Goal: Task Accomplishment & Management: Use online tool/utility

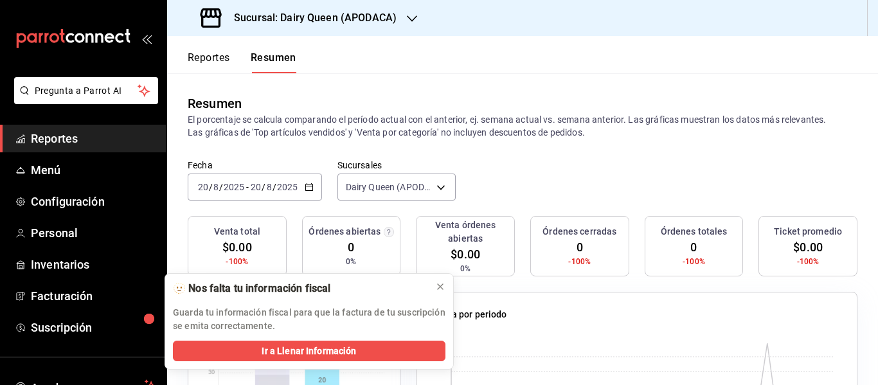
click at [307, 6] on div "Sucursal: Dairy Queen (APODACA)" at bounding box center [299, 18] width 245 height 36
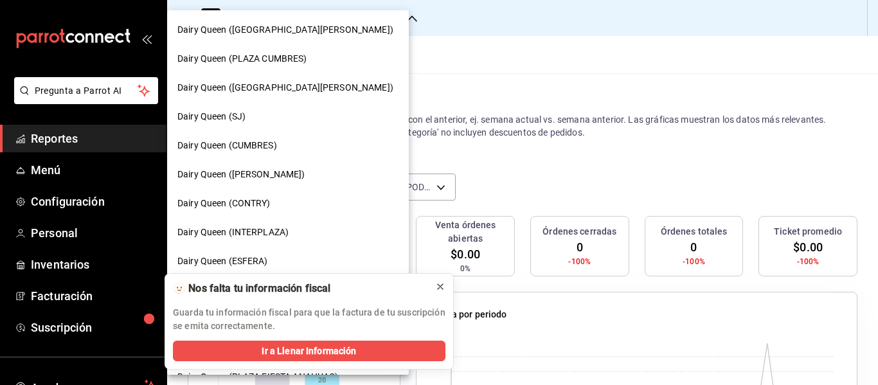
click at [435, 285] on icon at bounding box center [440, 287] width 10 height 10
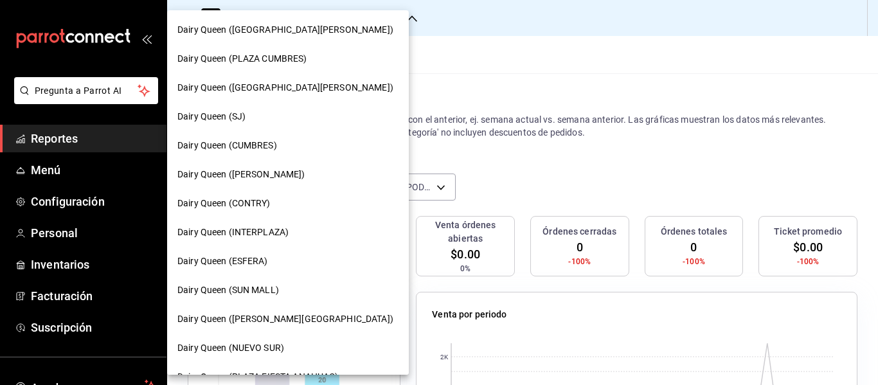
click at [248, 82] on span "Dairy Queen ([GEOGRAPHIC_DATA][PERSON_NAME])" at bounding box center [285, 88] width 216 height 14
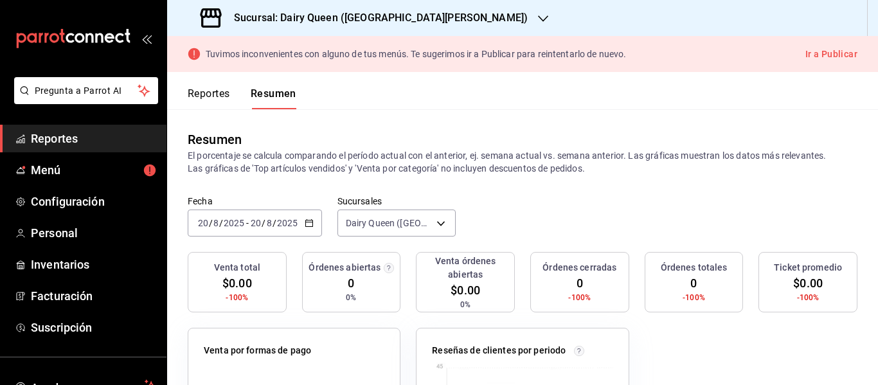
click at [228, 98] on button "Reportes" at bounding box center [209, 98] width 42 height 22
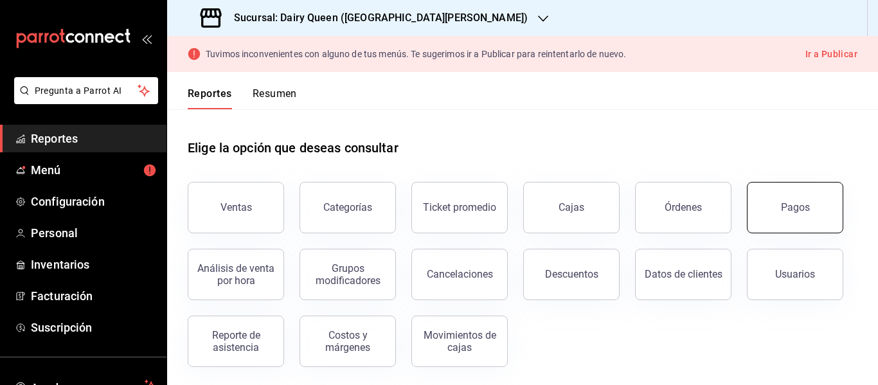
click at [790, 216] on button "Pagos" at bounding box center [795, 207] width 96 height 51
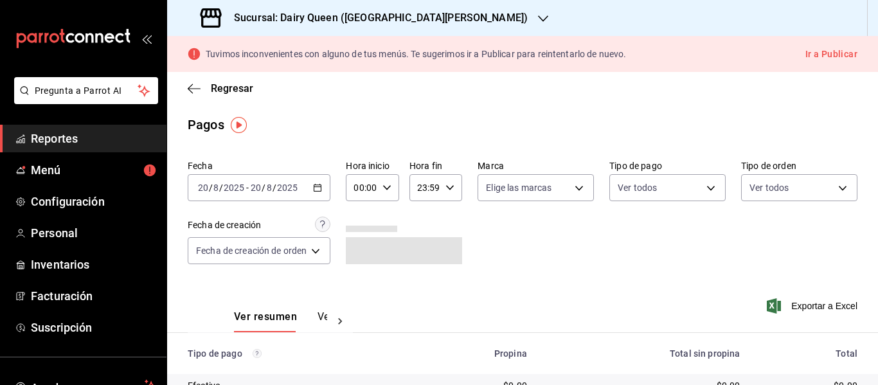
click at [330, 185] on div "[DATE] [DATE] - [DATE] [DATE]" at bounding box center [259, 187] width 143 height 27
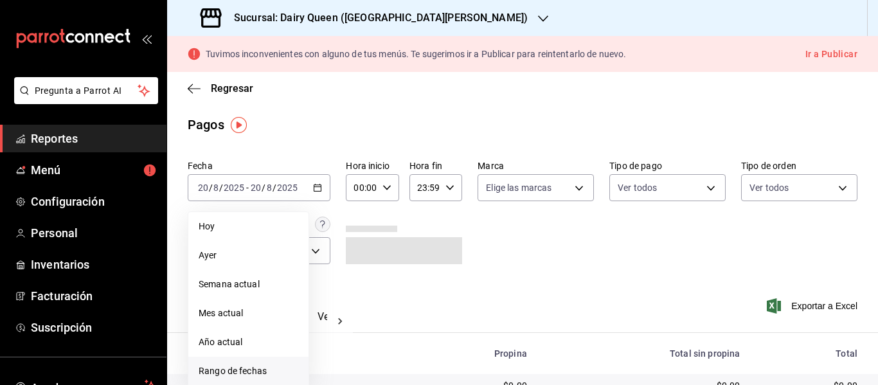
click at [284, 362] on li "Rango de fechas" at bounding box center [248, 371] width 120 height 29
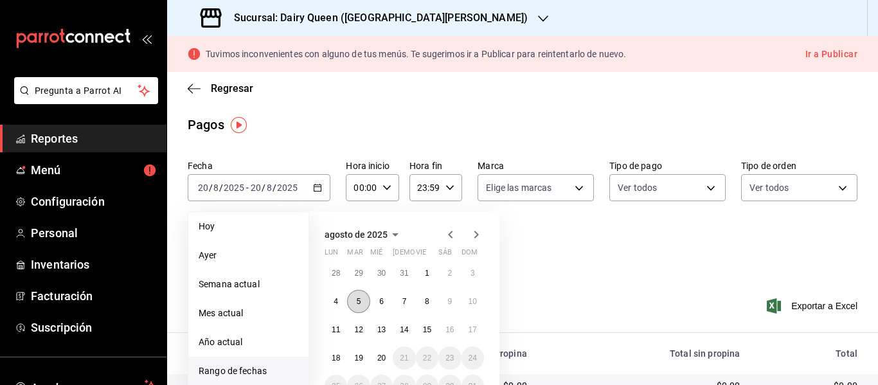
click at [363, 299] on button "5" at bounding box center [358, 301] width 23 height 23
click at [338, 335] on button "11" at bounding box center [336, 329] width 23 height 23
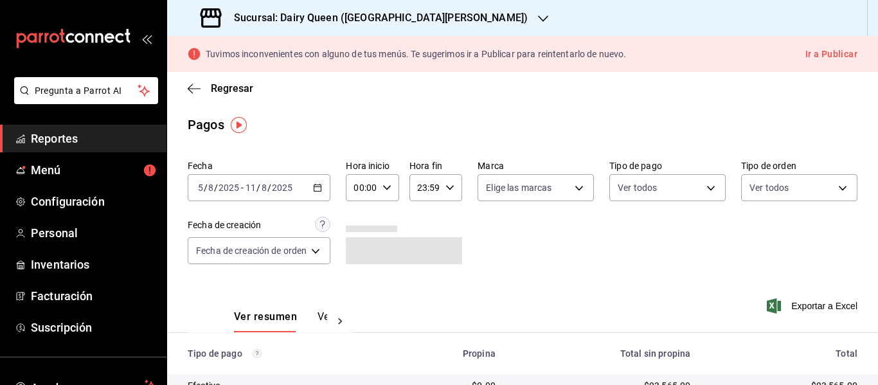
click at [325, 189] on div "[DATE] [DATE] - [DATE] [DATE]" at bounding box center [259, 187] width 143 height 27
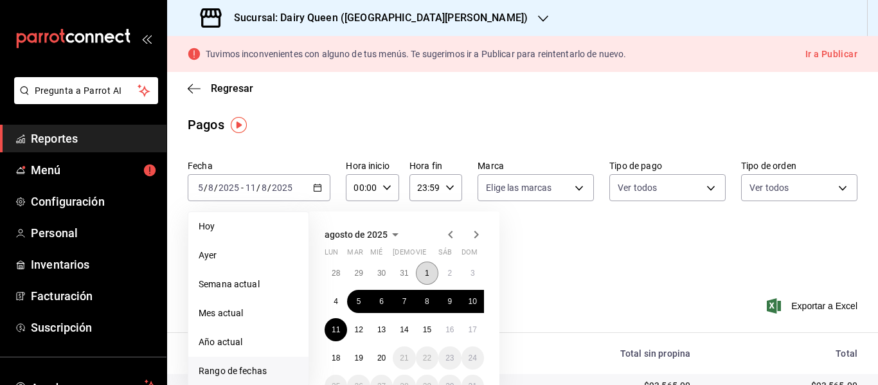
click at [431, 271] on button "1" at bounding box center [427, 273] width 23 height 23
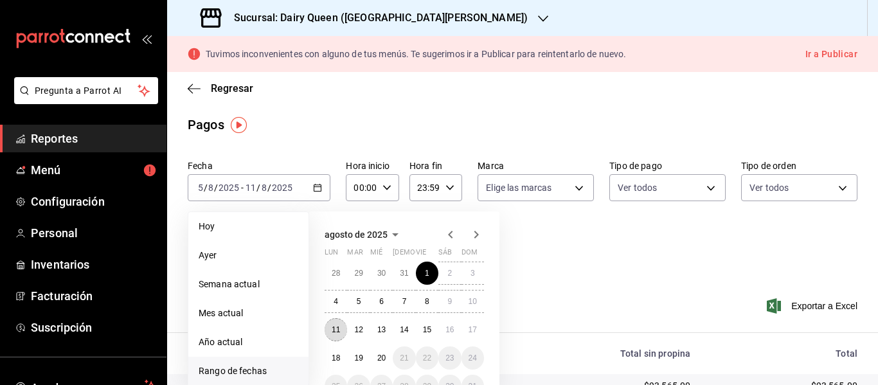
drag, startPoint x: 330, startPoint y: 330, endPoint x: 343, endPoint y: 326, distance: 13.6
click at [331, 330] on button "11" at bounding box center [336, 329] width 23 height 23
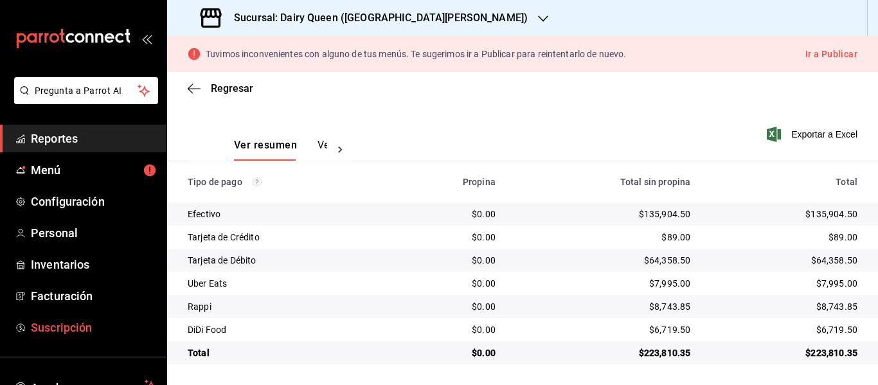
scroll to position [172, 0]
click at [362, 24] on h3 "Sucursal: Dairy Queen ([GEOGRAPHIC_DATA][PERSON_NAME])" at bounding box center [376, 17] width 304 height 15
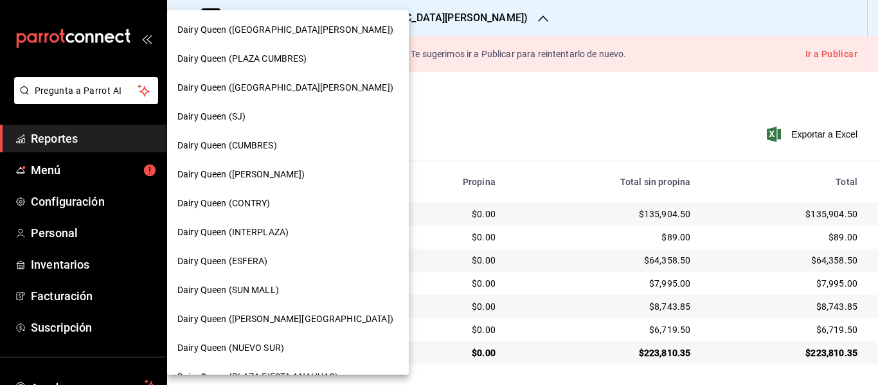
click at [270, 208] on span "Dairy Queen (CONTRY)" at bounding box center [223, 204] width 93 height 14
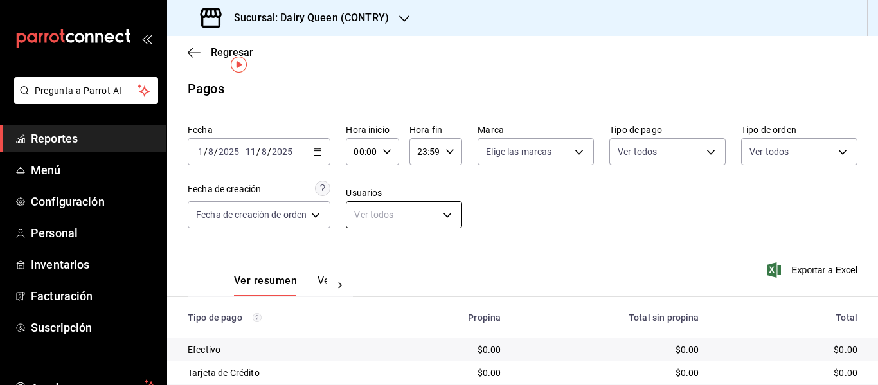
scroll to position [159, 0]
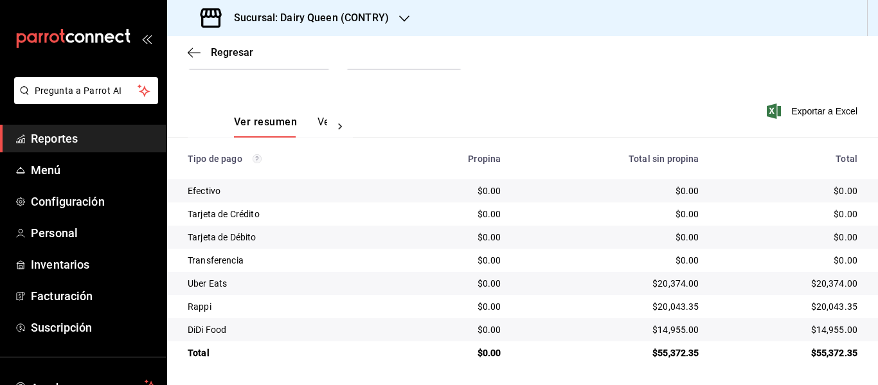
click at [357, 19] on h3 "Sucursal: Dairy Queen (CONTRY)" at bounding box center [306, 17] width 165 height 15
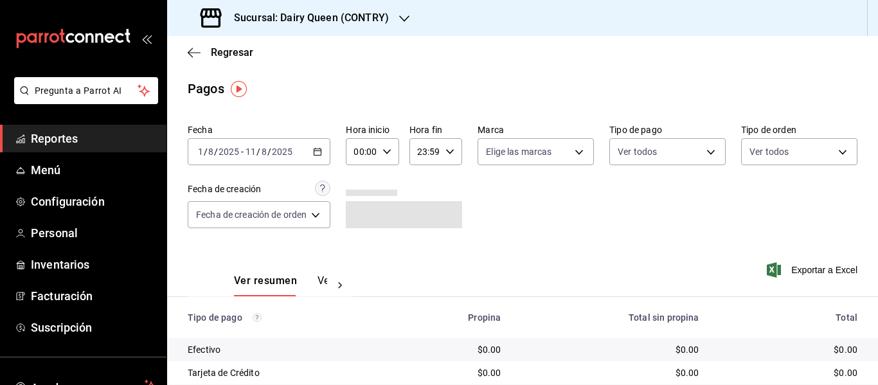
click at [316, 149] on \(Stroke\) "button" at bounding box center [315, 148] width 1 height 1
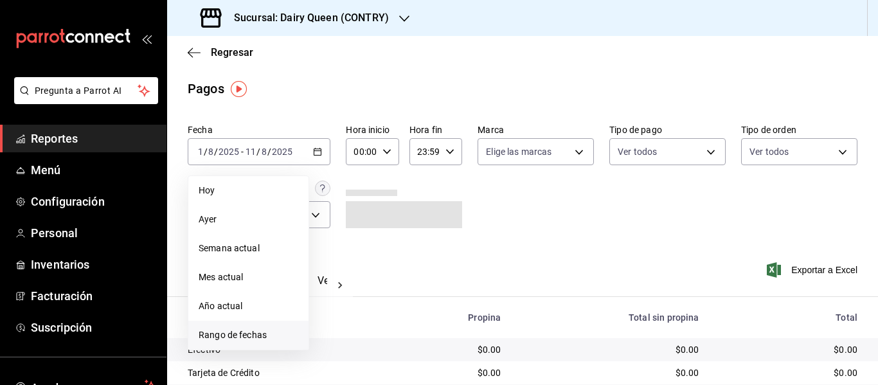
click at [224, 334] on span "Rango de fechas" at bounding box center [249, 336] width 100 height 14
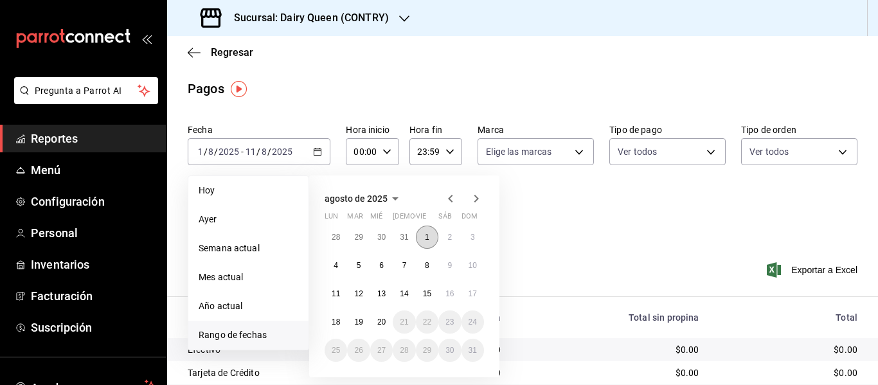
click at [424, 237] on button "1" at bounding box center [427, 237] width 23 height 23
click at [334, 271] on button "4" at bounding box center [336, 265] width 23 height 23
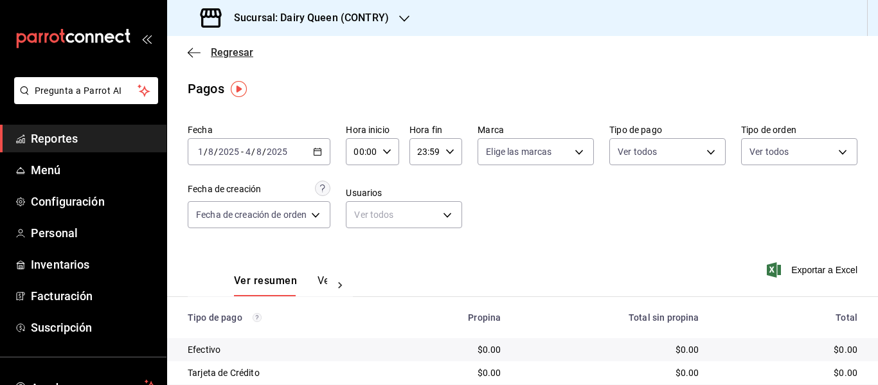
click at [215, 54] on span "Regresar" at bounding box center [232, 52] width 42 height 12
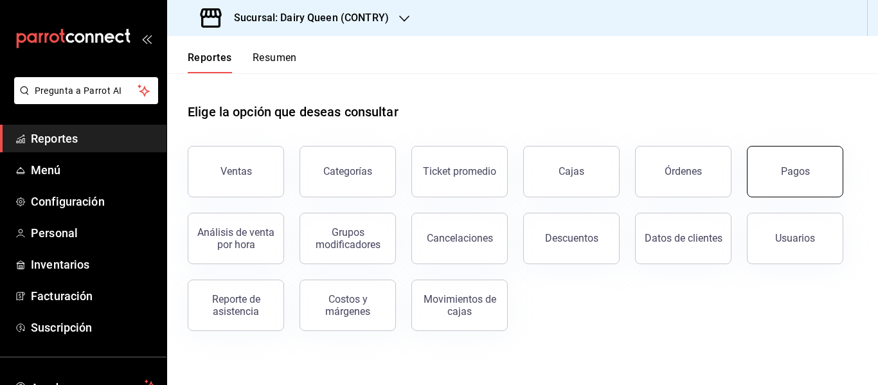
click at [757, 173] on button "Pagos" at bounding box center [795, 171] width 96 height 51
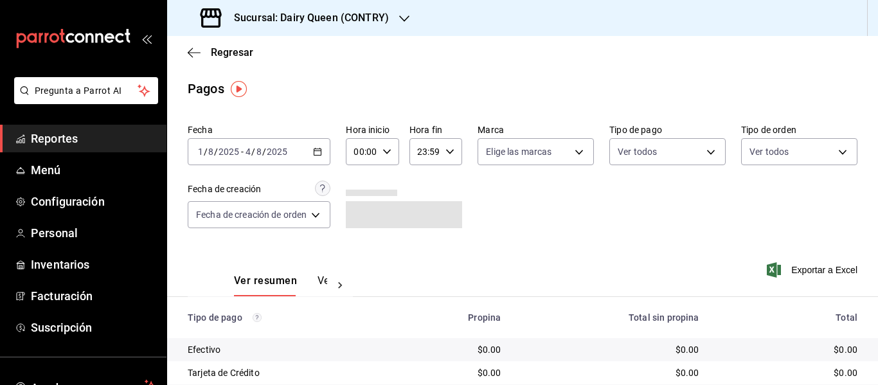
click at [314, 158] on div "2025-08-01 1 / 8 / 2025 - 2025-08-04 4 / 8 / 2025" at bounding box center [259, 151] width 143 height 27
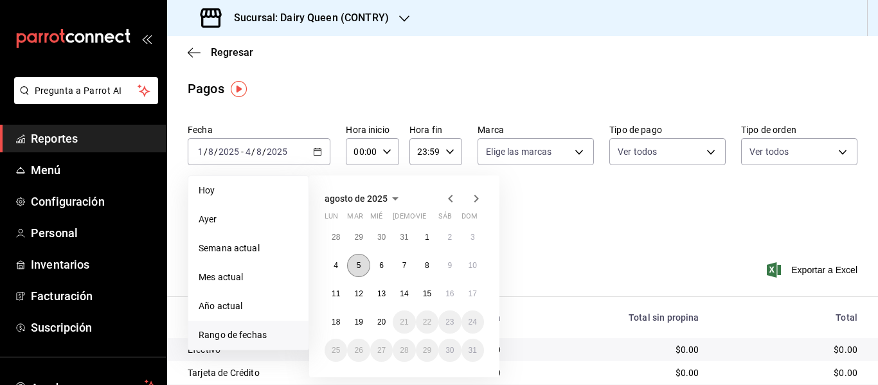
click at [357, 266] on abbr "5" at bounding box center [359, 265] width 5 height 9
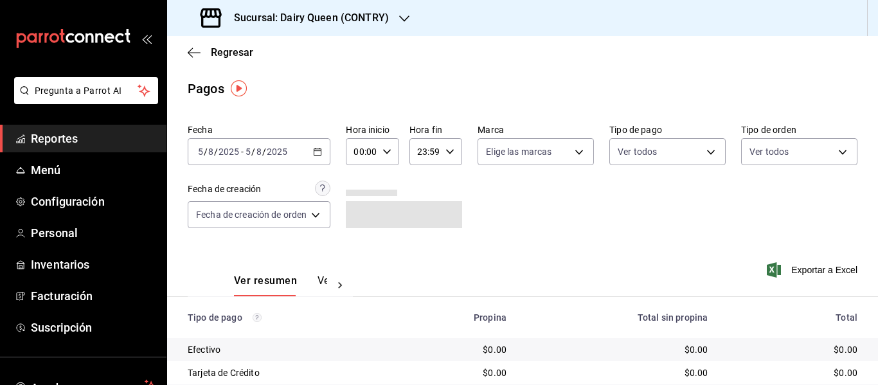
scroll to position [159, 0]
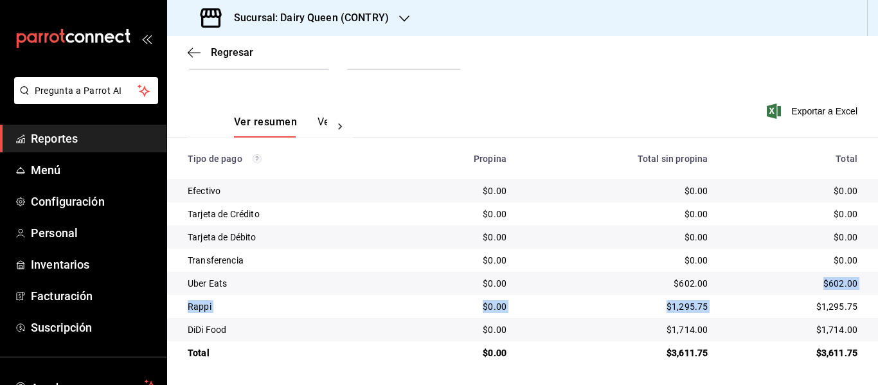
drag, startPoint x: 787, startPoint y: 280, endPoint x: 795, endPoint y: 297, distance: 18.4
click at [795, 298] on tbody "Efectivo $0.00 $0.00 $0.00 Tarjeta de Crédito $0.00 $0.00 $0.00 Tarjeta de Débi…" at bounding box center [522, 271] width 711 height 185
click at [796, 294] on td "$602.00" at bounding box center [798, 283] width 160 height 23
click at [799, 332] on div "$1,714.00" at bounding box center [792, 329] width 129 height 13
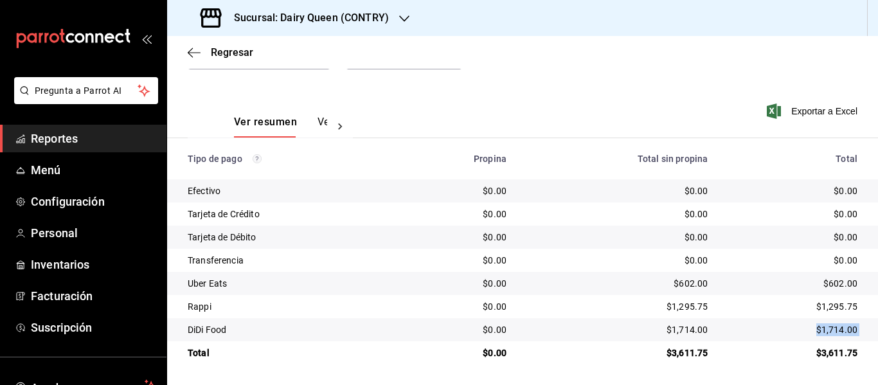
click at [799, 332] on div "$1,714.00" at bounding box center [792, 329] width 129 height 13
click at [799, 309] on div "$1,295.75" at bounding box center [792, 306] width 129 height 13
click at [800, 300] on td "$1,295.75" at bounding box center [798, 306] width 160 height 23
click at [800, 309] on div "$1,295.75" at bounding box center [792, 306] width 129 height 13
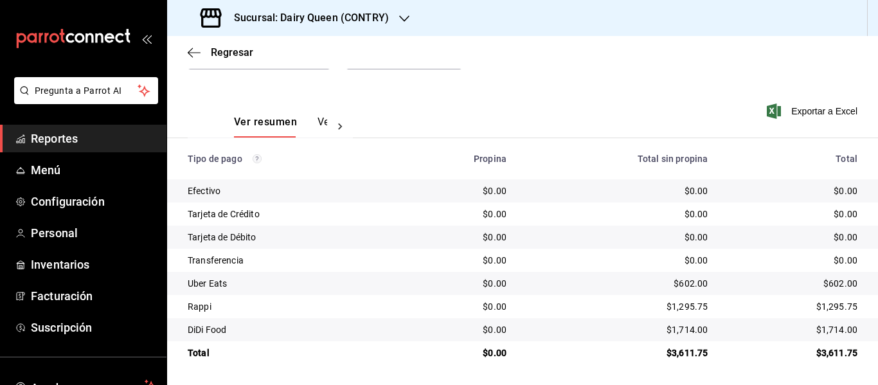
click at [800, 309] on div "$1,295.75" at bounding box center [792, 306] width 129 height 13
click at [804, 287] on div "$602.00" at bounding box center [792, 283] width 129 height 13
click at [802, 311] on div "$1,295.75" at bounding box center [792, 306] width 129 height 13
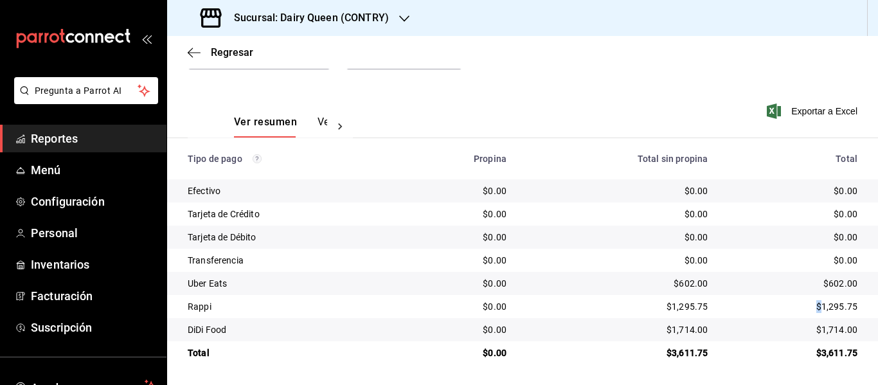
click at [802, 312] on div "$1,295.75" at bounding box center [792, 306] width 129 height 13
click at [802, 329] on div "$1,714.00" at bounding box center [792, 329] width 129 height 13
click at [800, 330] on div "$1,714.00" at bounding box center [792, 329] width 129 height 13
click at [799, 302] on div "$1,295.75" at bounding box center [792, 306] width 129 height 13
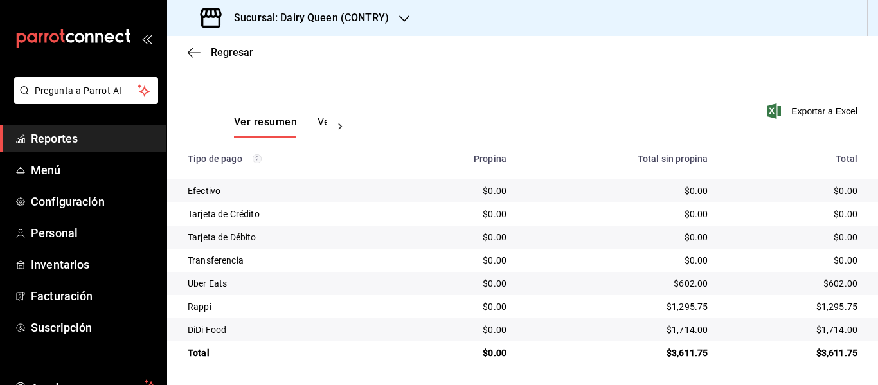
click at [800, 285] on div "$602.00" at bounding box center [792, 283] width 129 height 13
click at [796, 309] on div "$1,295.75" at bounding box center [792, 306] width 129 height 13
click at [794, 311] on div "$1,295.75" at bounding box center [792, 306] width 129 height 13
click at [794, 331] on div "$1,714.00" at bounding box center [792, 329] width 129 height 13
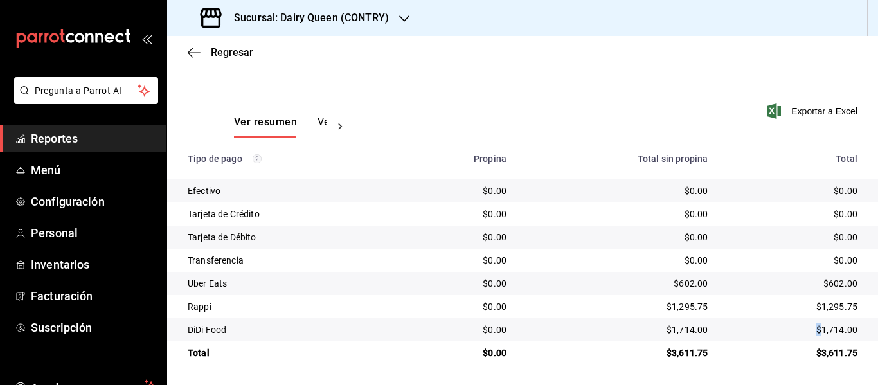
click at [794, 331] on div "$1,714.00" at bounding box center [792, 329] width 129 height 13
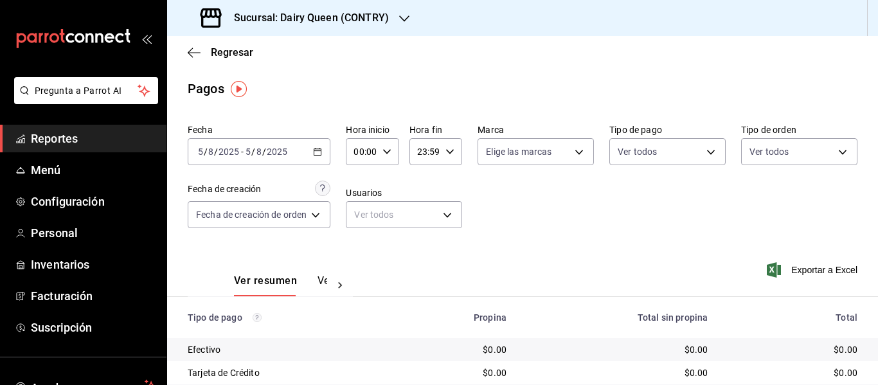
click at [316, 151] on \(Stroke\) "button" at bounding box center [318, 152] width 8 height 7
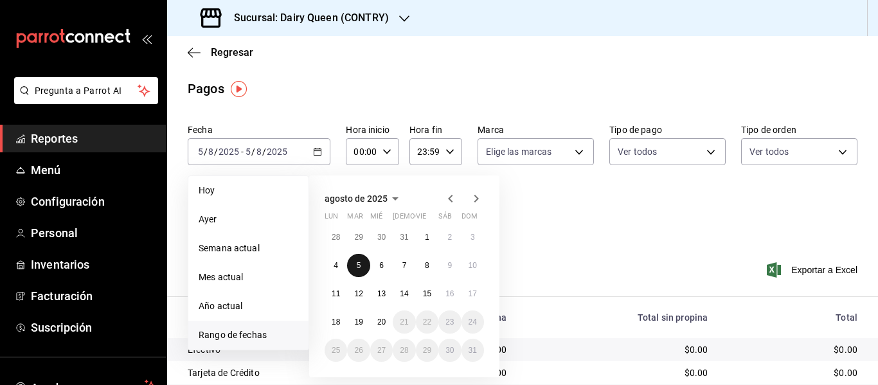
click at [359, 256] on button "5" at bounding box center [358, 265] width 23 height 23
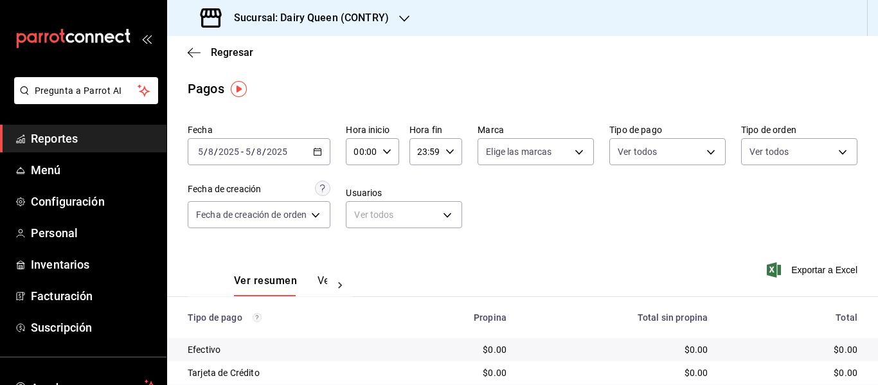
click at [321, 151] on \(Stroke\) "button" at bounding box center [317, 150] width 7 height 1
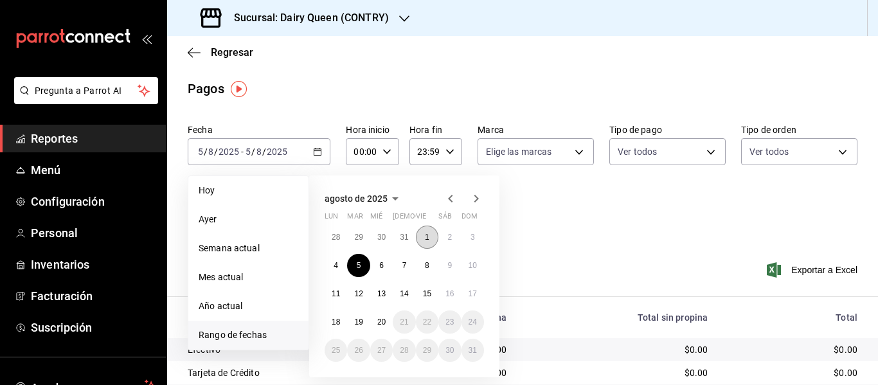
click at [426, 239] on abbr "1" at bounding box center [427, 237] width 5 height 9
click at [339, 294] on abbr "11" at bounding box center [336, 293] width 8 height 9
